Goal: Information Seeking & Learning: Learn about a topic

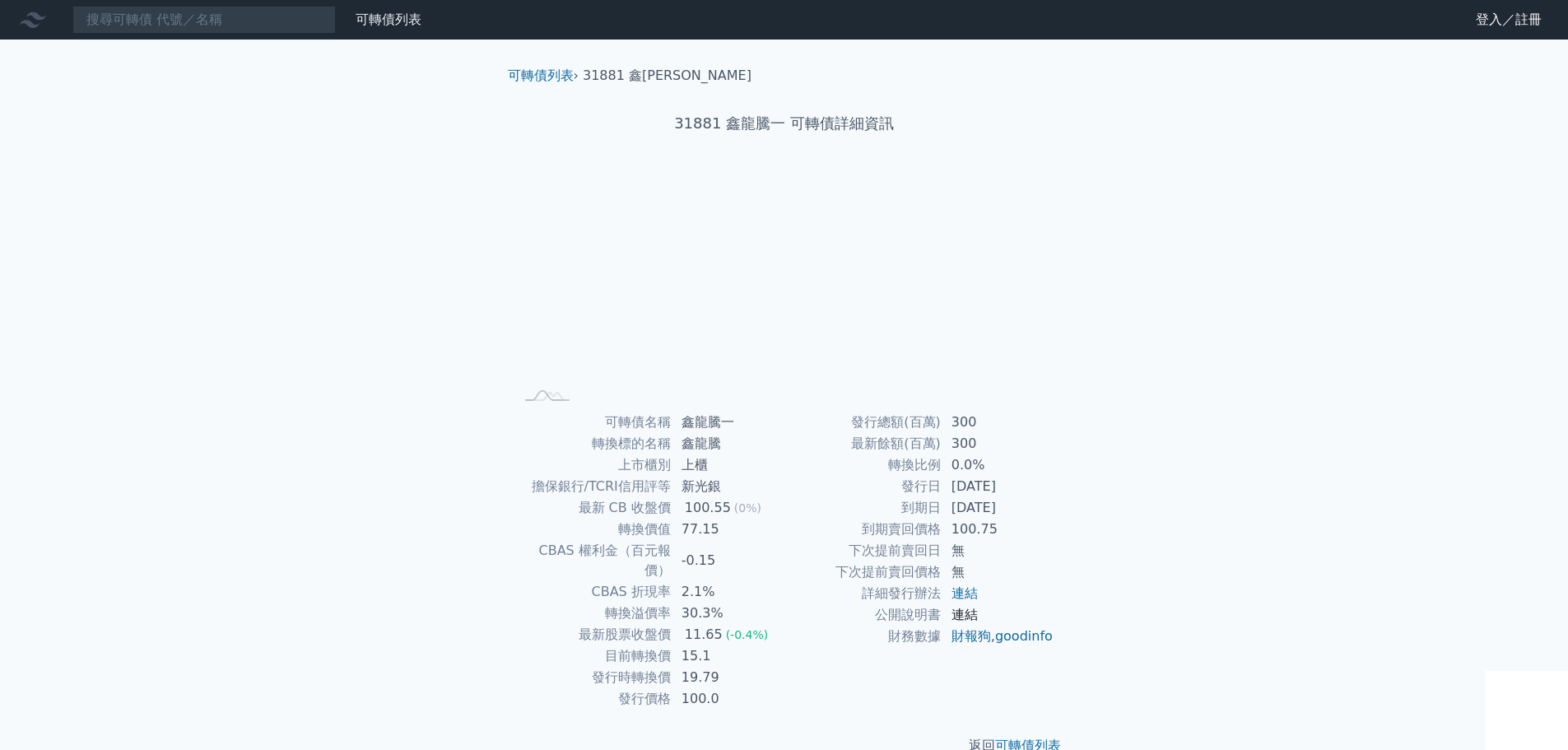
click at [964, 616] on link "連結" at bounding box center [964, 614] width 26 height 16
click at [232, 23] on input at bounding box center [204, 20] width 263 height 28
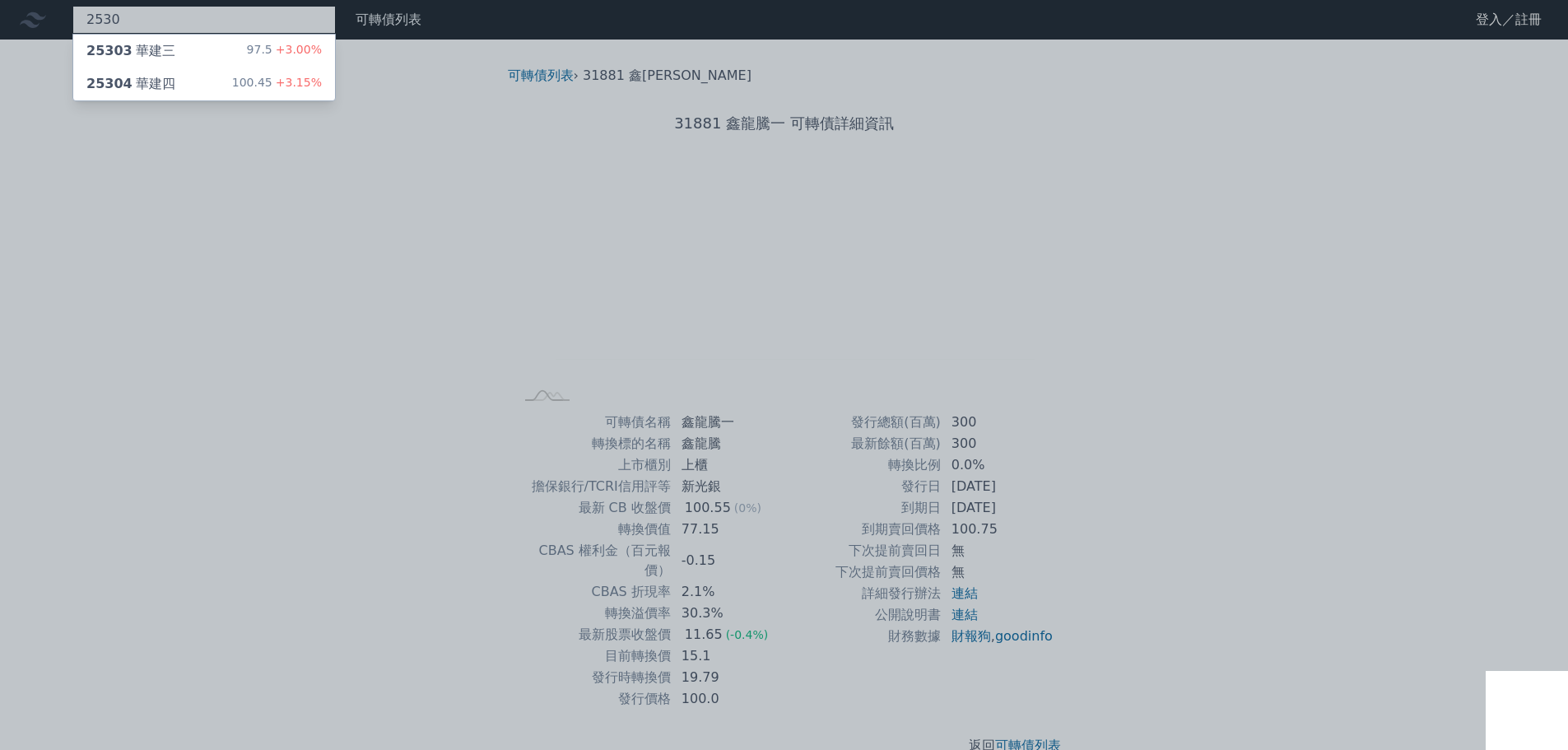
type input "2530"
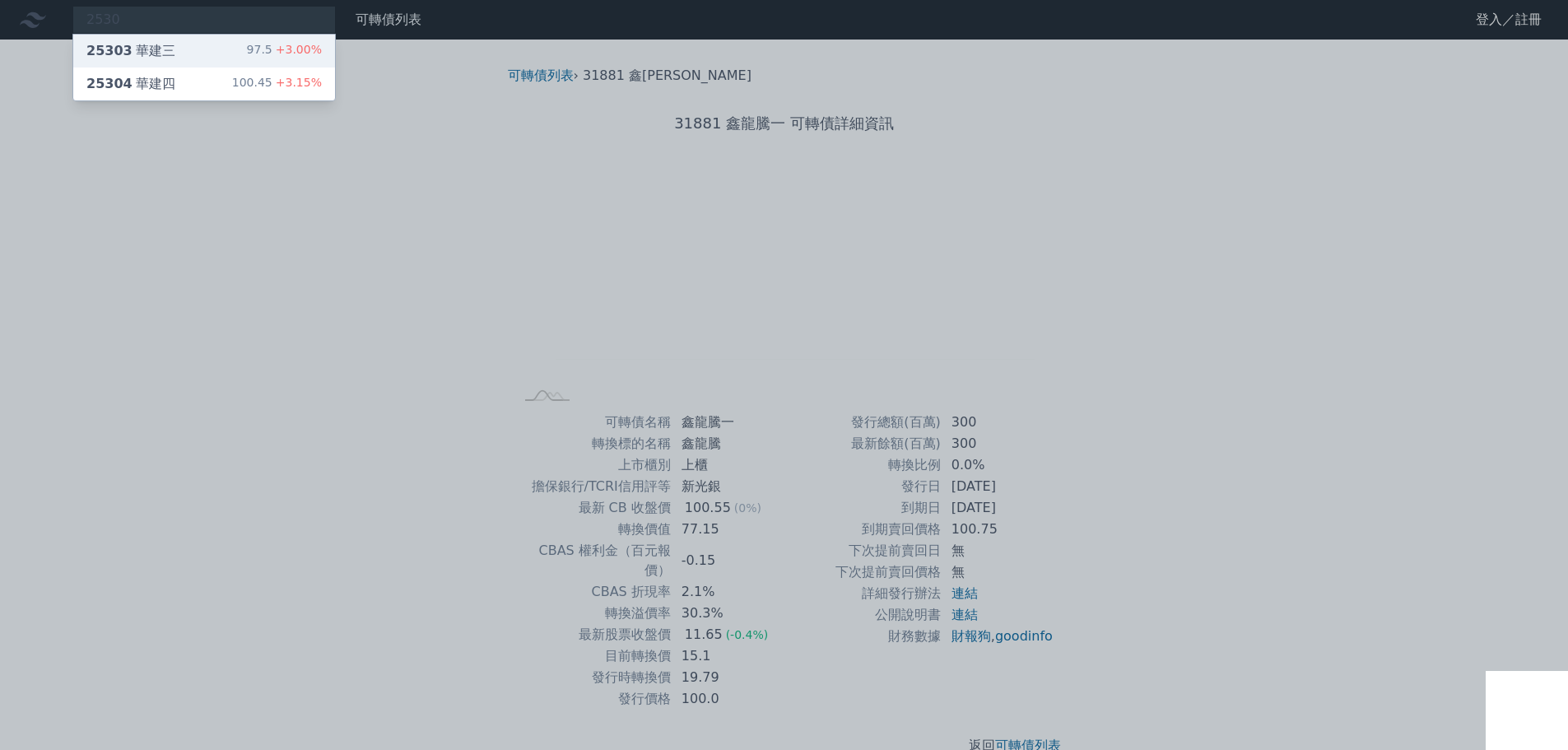
click at [132, 58] on div "25303 華建三" at bounding box center [131, 51] width 89 height 20
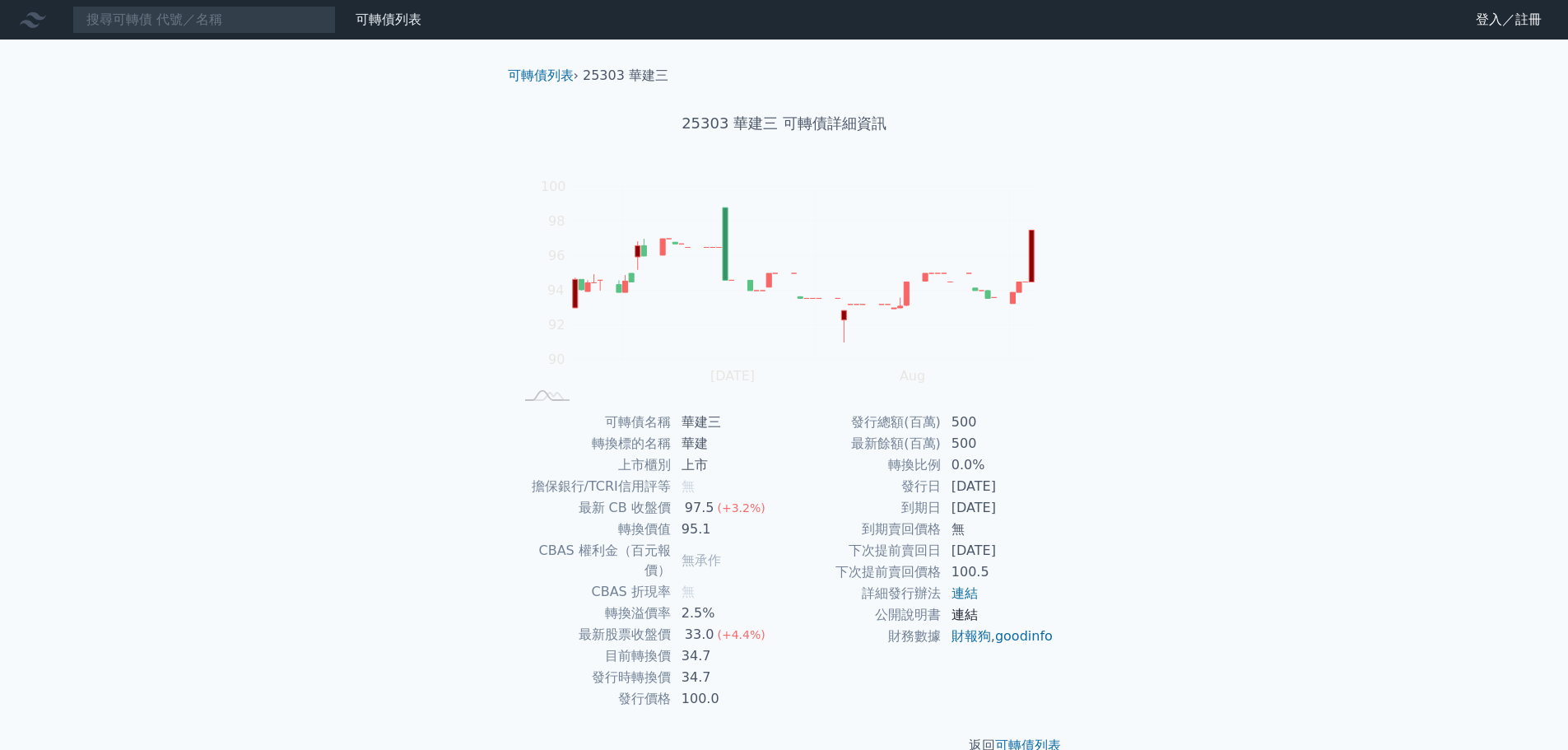
click at [963, 610] on link "連結" at bounding box center [964, 614] width 26 height 16
click at [403, 26] on link "可轉債列表" at bounding box center [389, 19] width 66 height 16
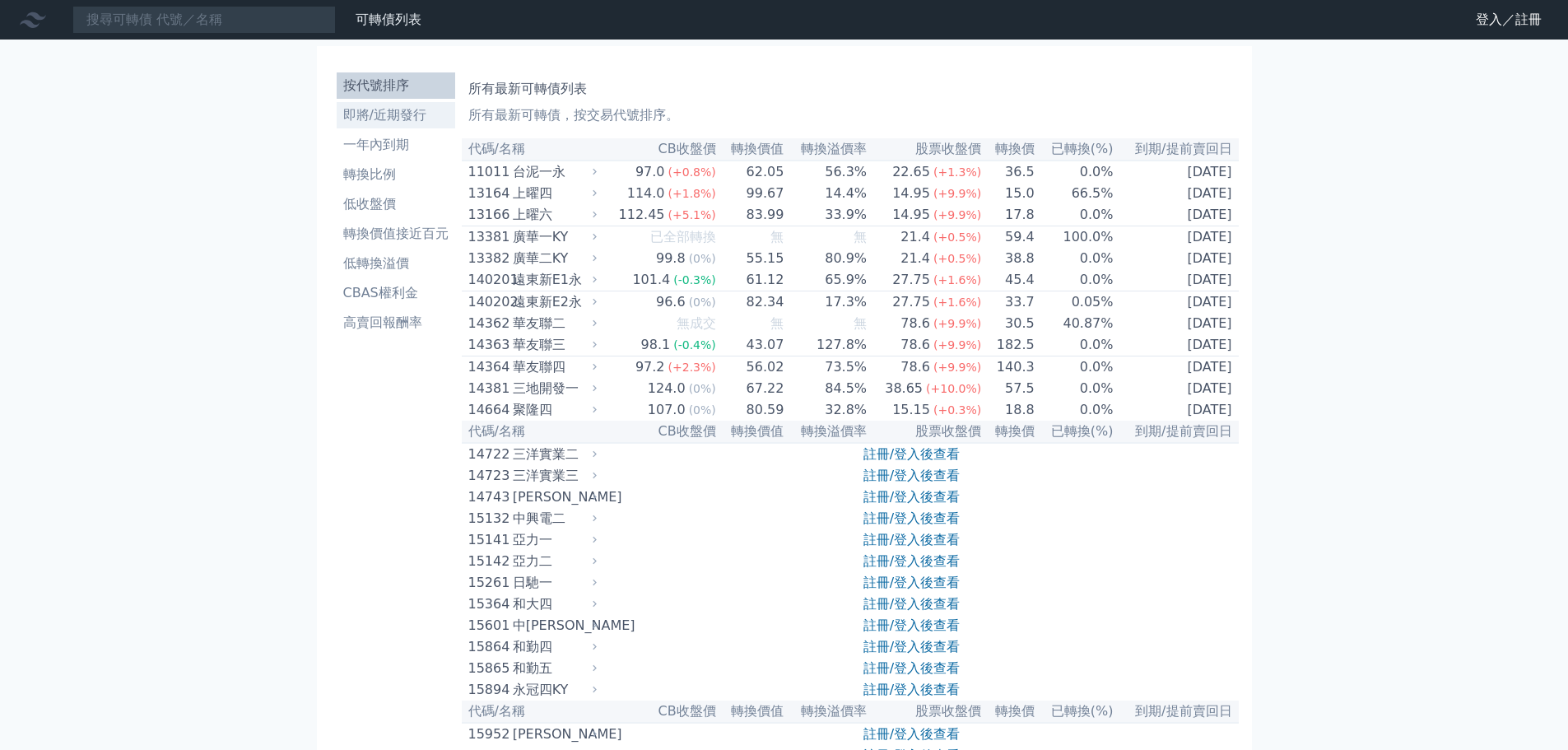
click at [399, 116] on li "即將/近期發行" at bounding box center [395, 115] width 118 height 20
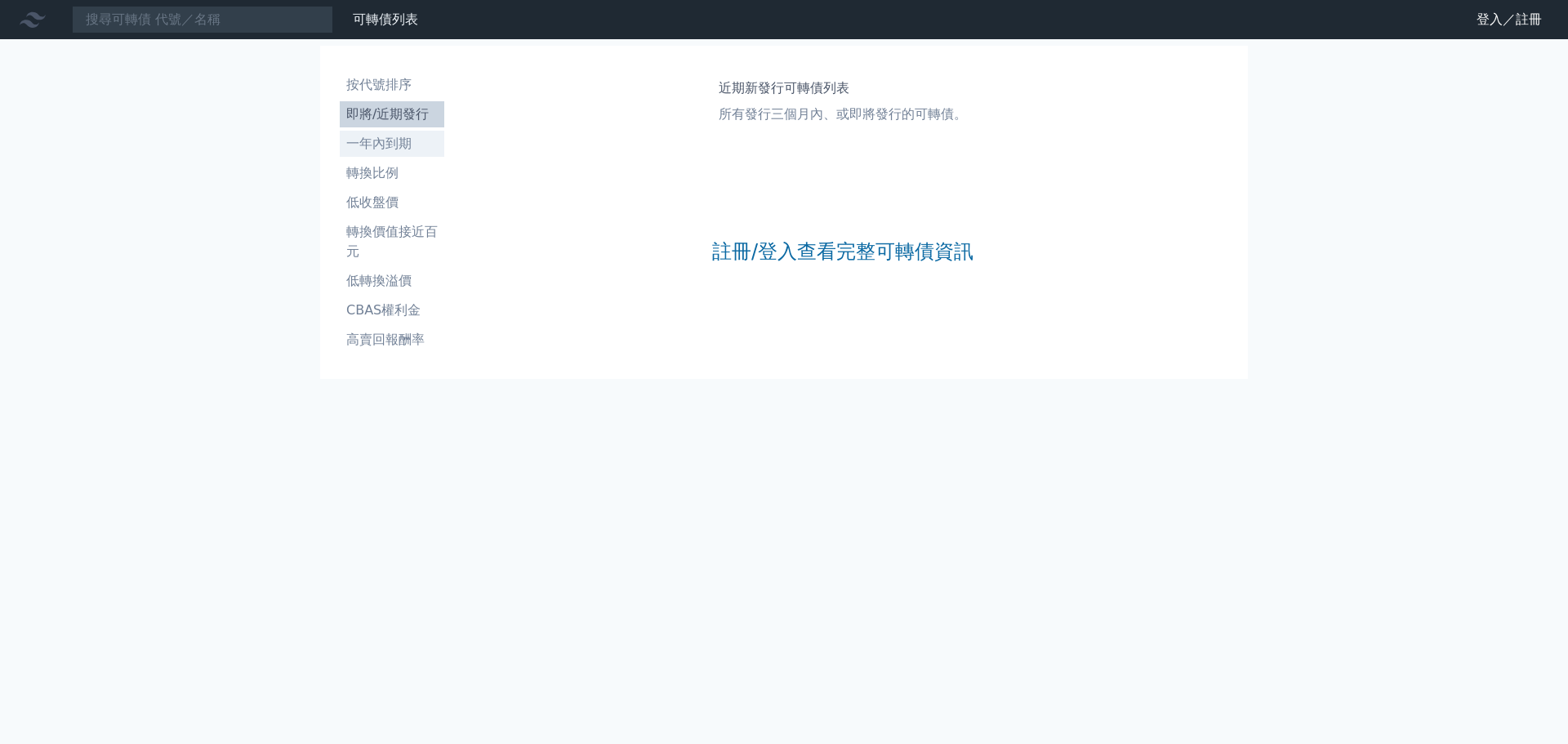
click at [391, 143] on li "一年內到期" at bounding box center [392, 143] width 105 height 20
click at [391, 169] on li "轉換比例" at bounding box center [392, 173] width 105 height 20
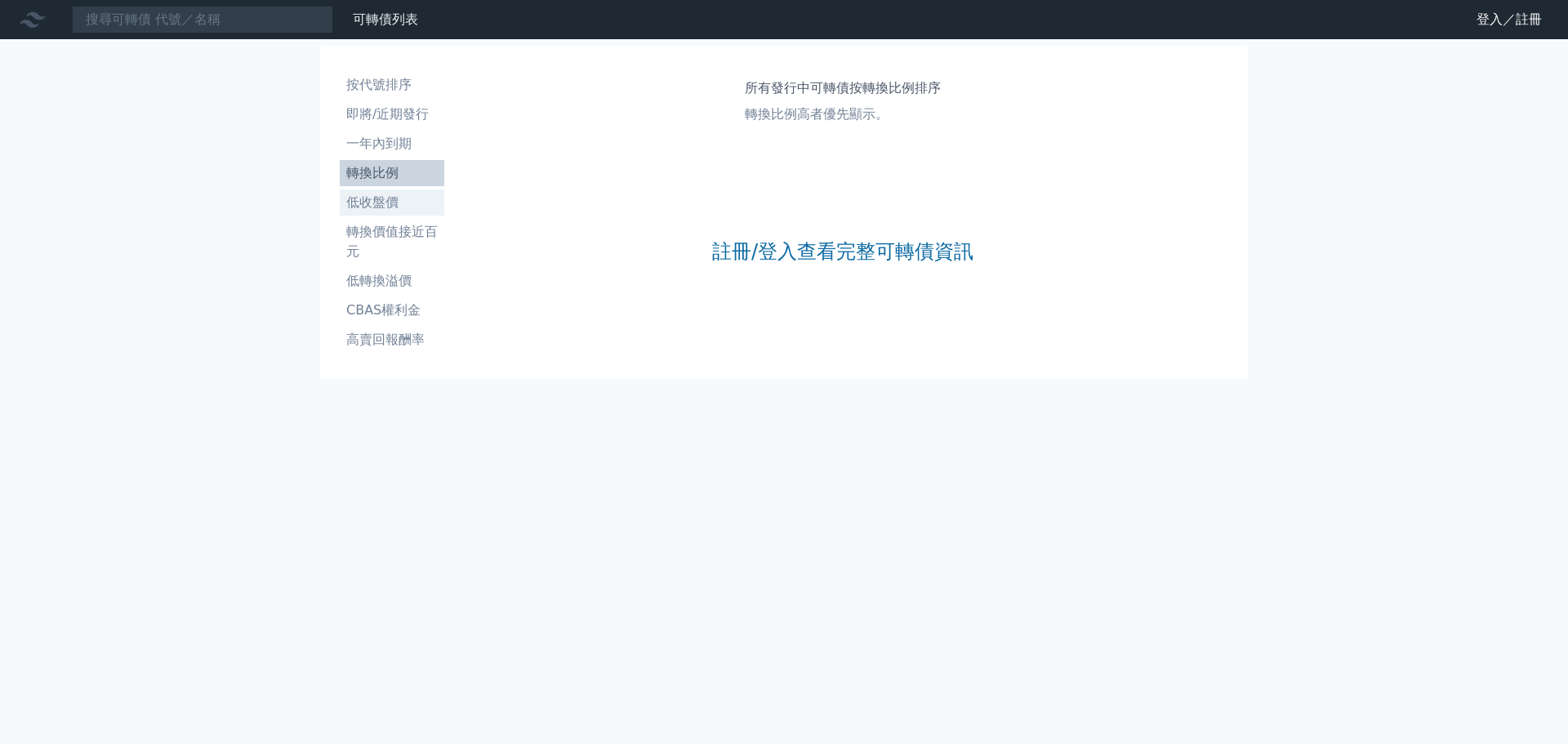
click at [386, 213] on link "低收盤價" at bounding box center [392, 202] width 105 height 26
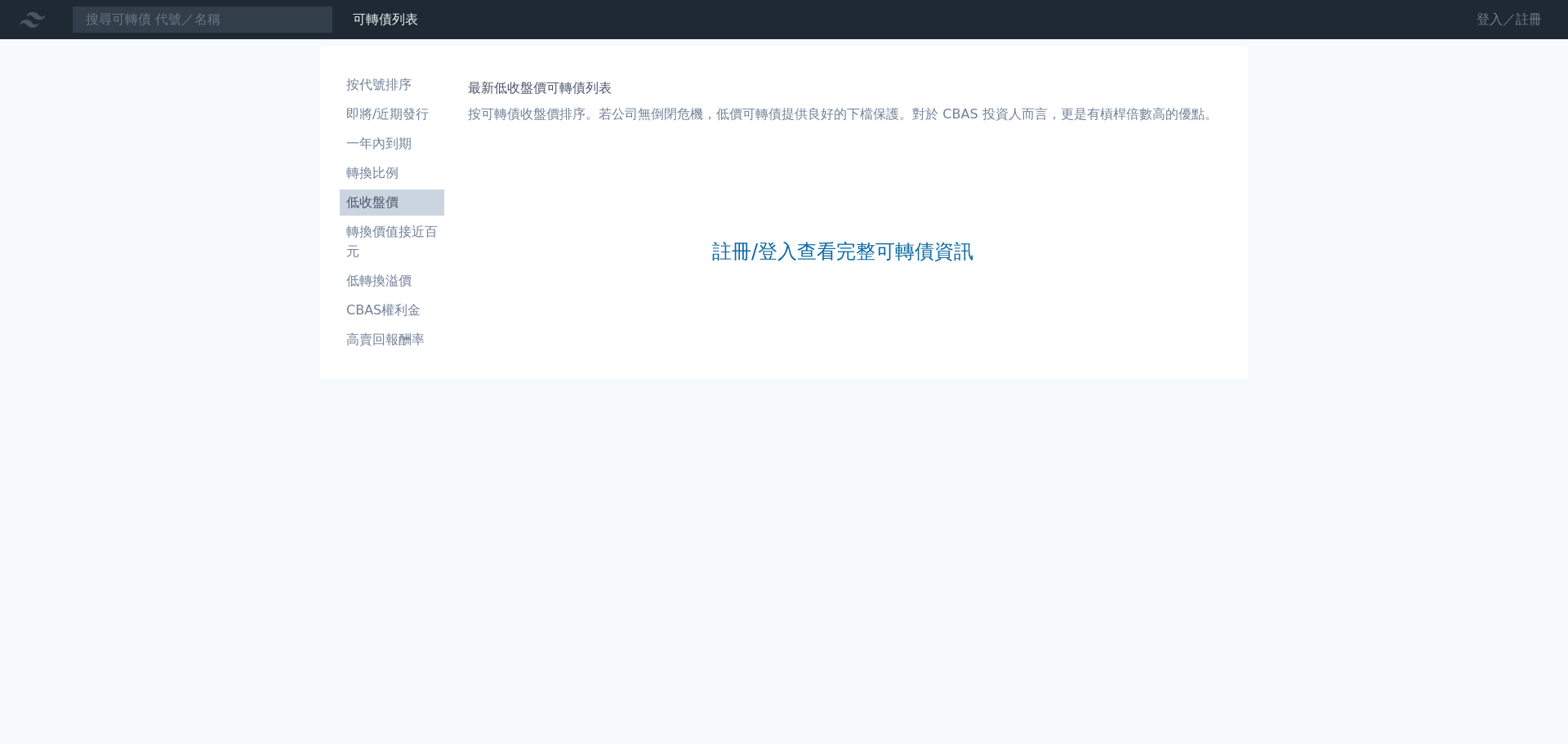
click at [1504, 25] on link "登入／註冊" at bounding box center [1509, 20] width 92 height 26
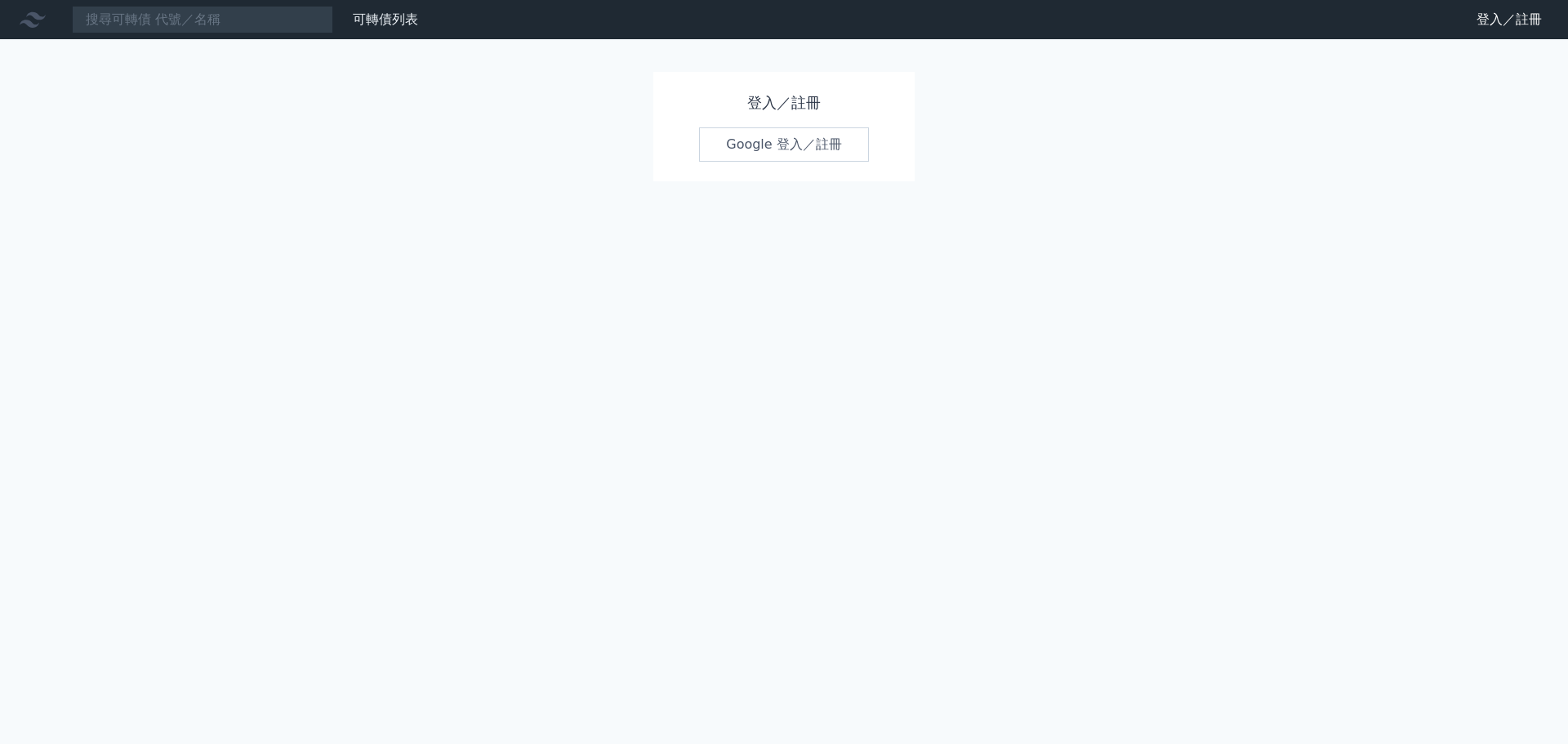
click at [752, 138] on link "Google 登入／註冊" at bounding box center [784, 144] width 170 height 35
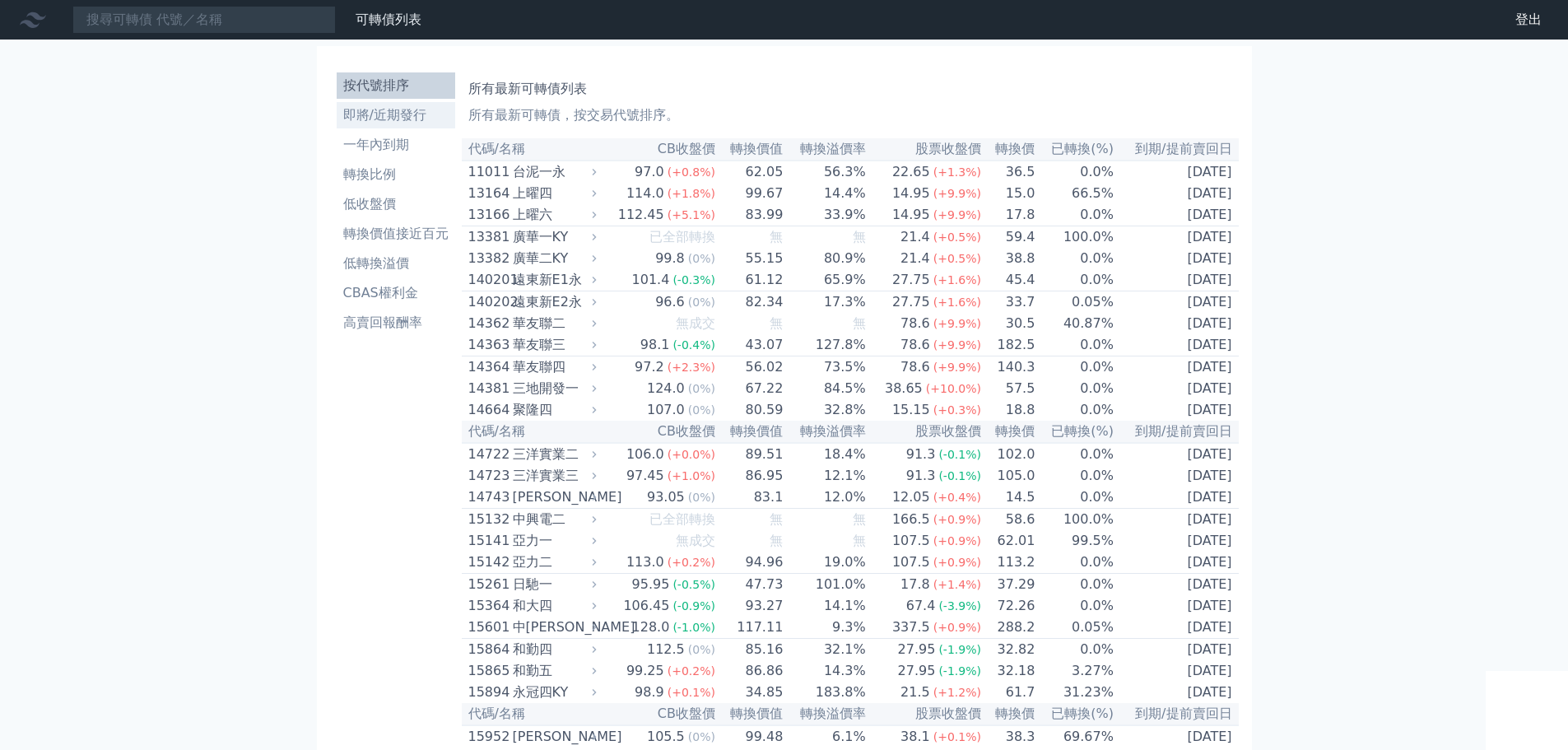
click at [422, 111] on li "即將/近期發行" at bounding box center [395, 115] width 118 height 20
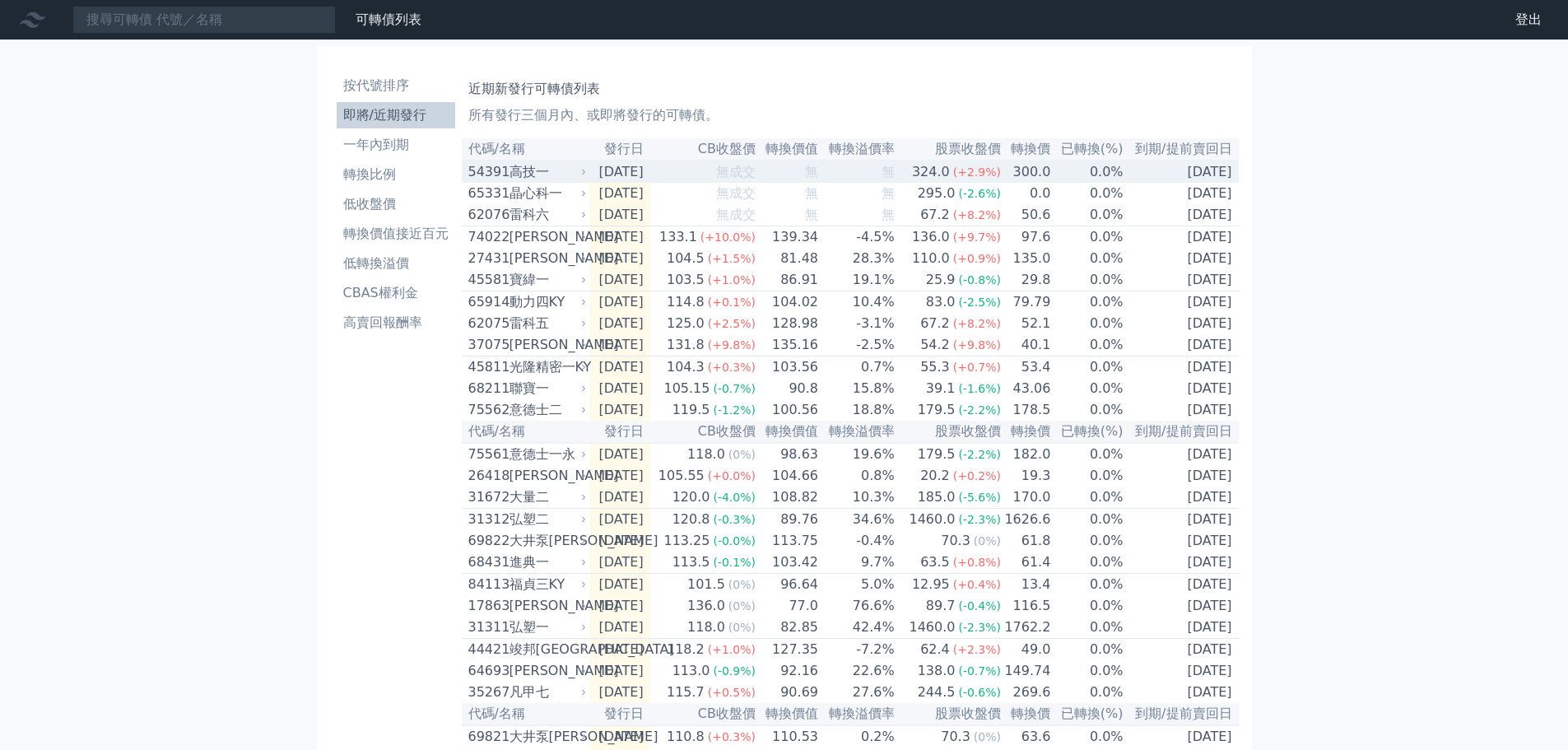
click at [514, 170] on div "高技一" at bounding box center [546, 172] width 74 height 20
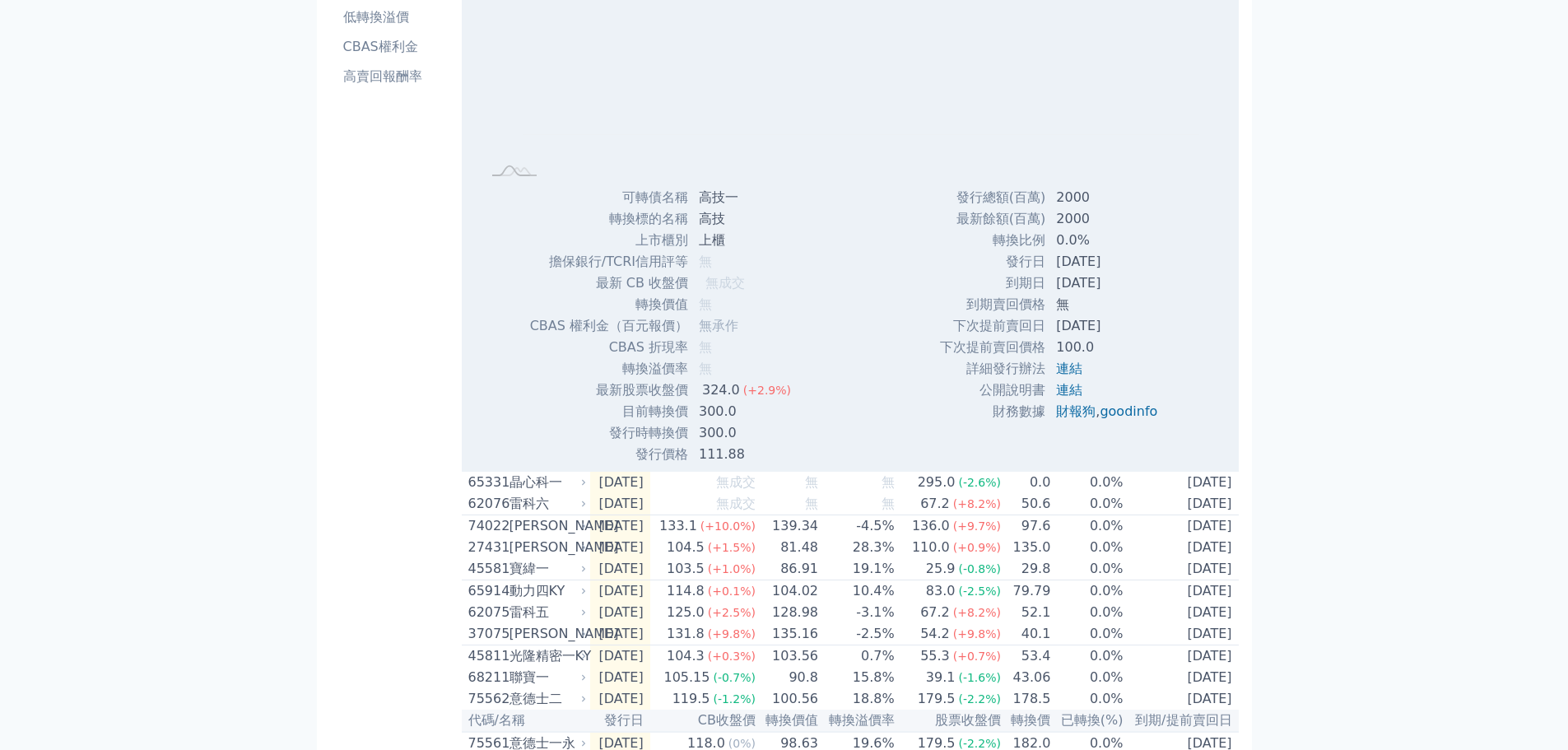
scroll to position [247, 0]
click at [1063, 390] on link "連結" at bounding box center [1069, 389] width 26 height 16
click at [526, 483] on div "晶心科一" at bounding box center [546, 481] width 74 height 20
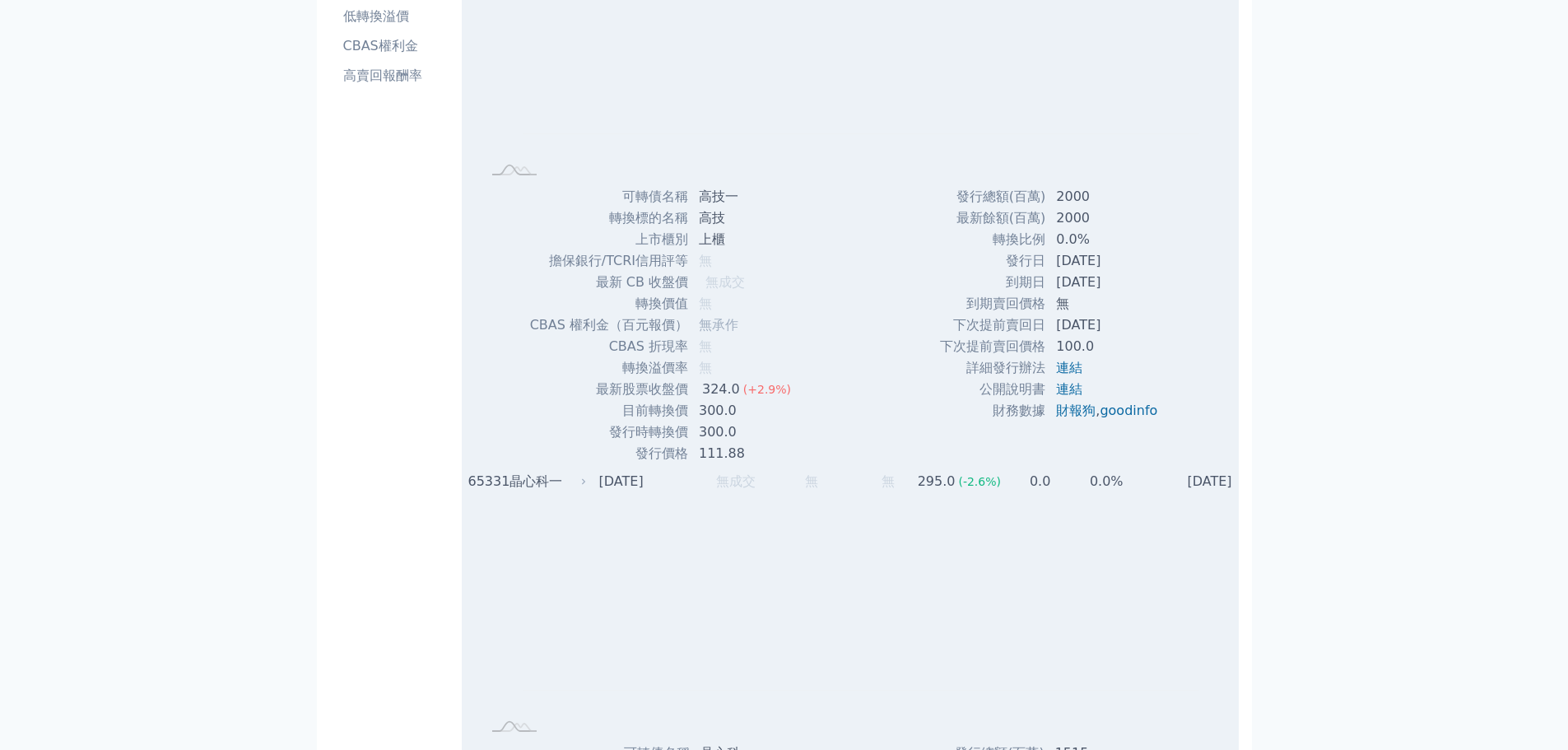
click at [526, 483] on div "晶心科一" at bounding box center [546, 481] width 74 height 20
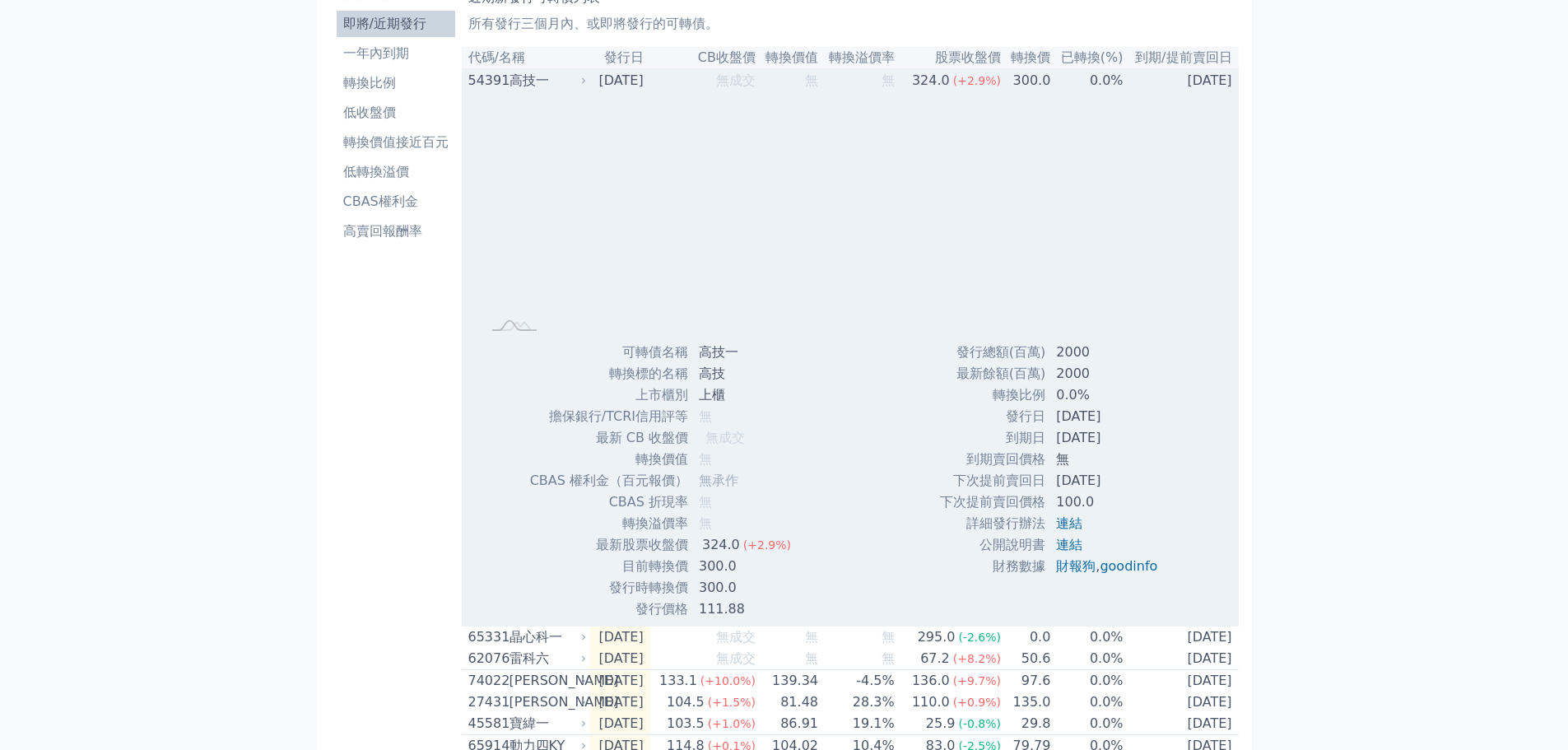
scroll to position [0, 0]
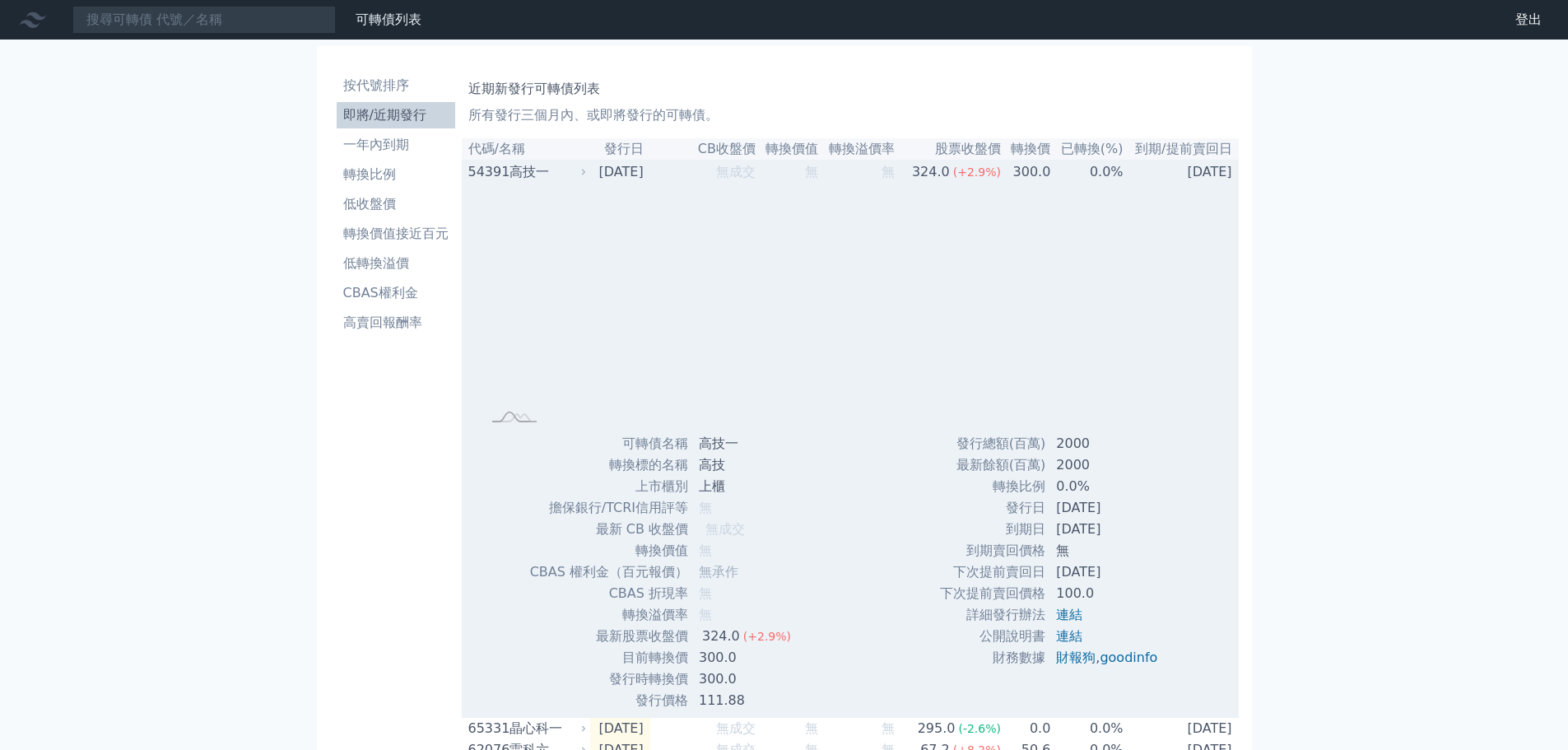
click at [587, 175] on icon at bounding box center [583, 172] width 10 height 10
